Goal: Understand process/instructions

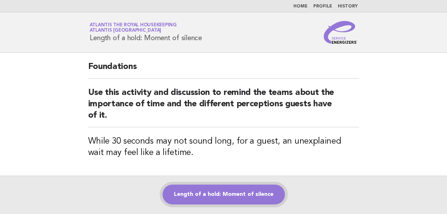
click at [210, 192] on link "Length of a hold: Moment of silence" at bounding box center [224, 195] width 122 height 20
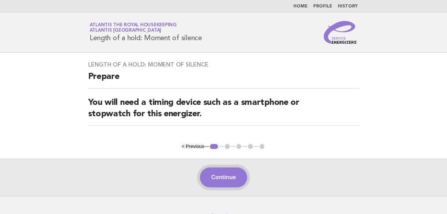
click at [214, 178] on button "Continue" at bounding box center [223, 178] width 47 height 20
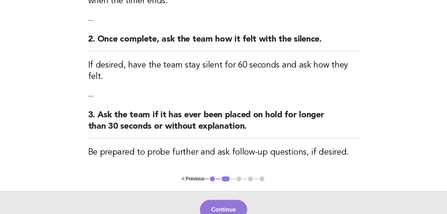
scroll to position [152, 0]
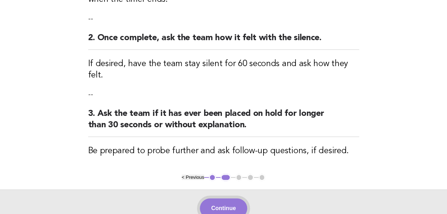
click at [219, 199] on button "Continue" at bounding box center [223, 209] width 47 height 20
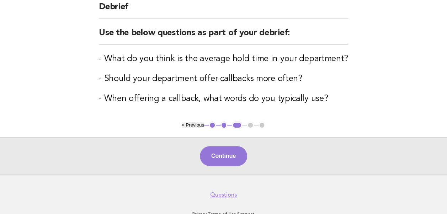
scroll to position [91, 0]
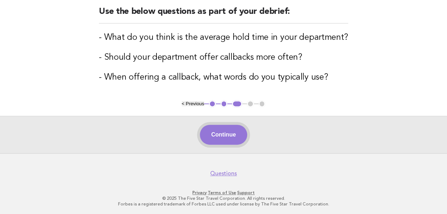
click at [229, 137] on button "Continue" at bounding box center [223, 135] width 47 height 20
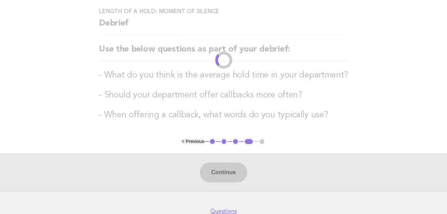
scroll to position [59, 0]
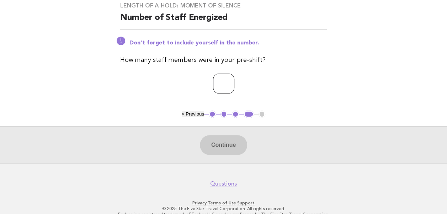
click at [215, 85] on input "number" at bounding box center [223, 84] width 21 height 20
type input "**"
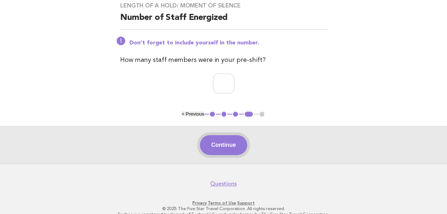
click at [221, 143] on button "Continue" at bounding box center [223, 145] width 47 height 20
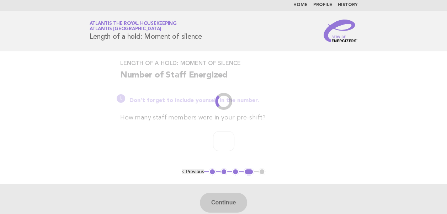
scroll to position [0, 0]
